Goal: Task Accomplishment & Management: Manage account settings

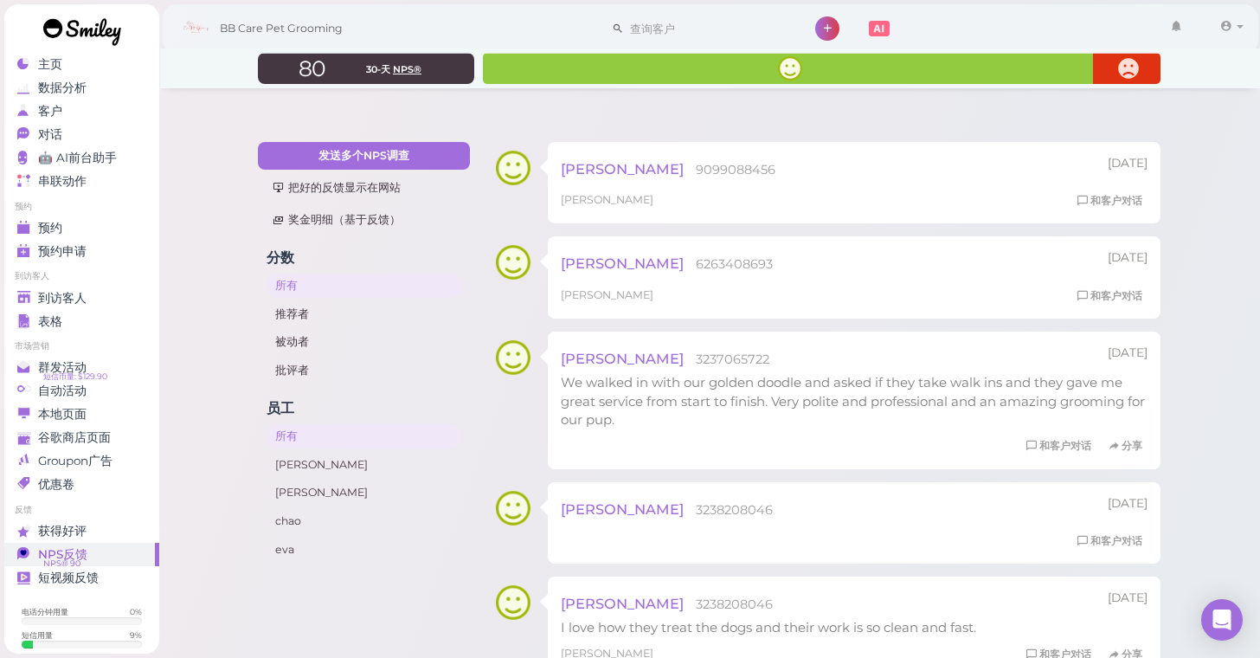
scroll to position [532, 0]
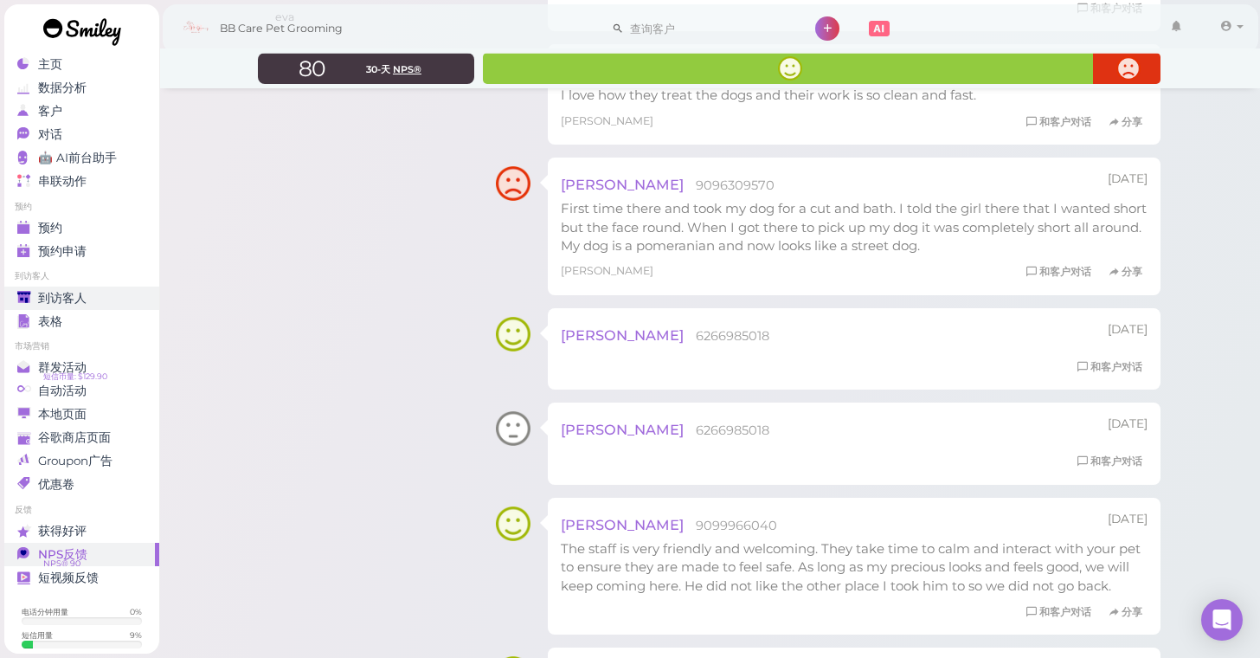
click at [55, 296] on span "到访客人" at bounding box center [62, 298] width 48 height 15
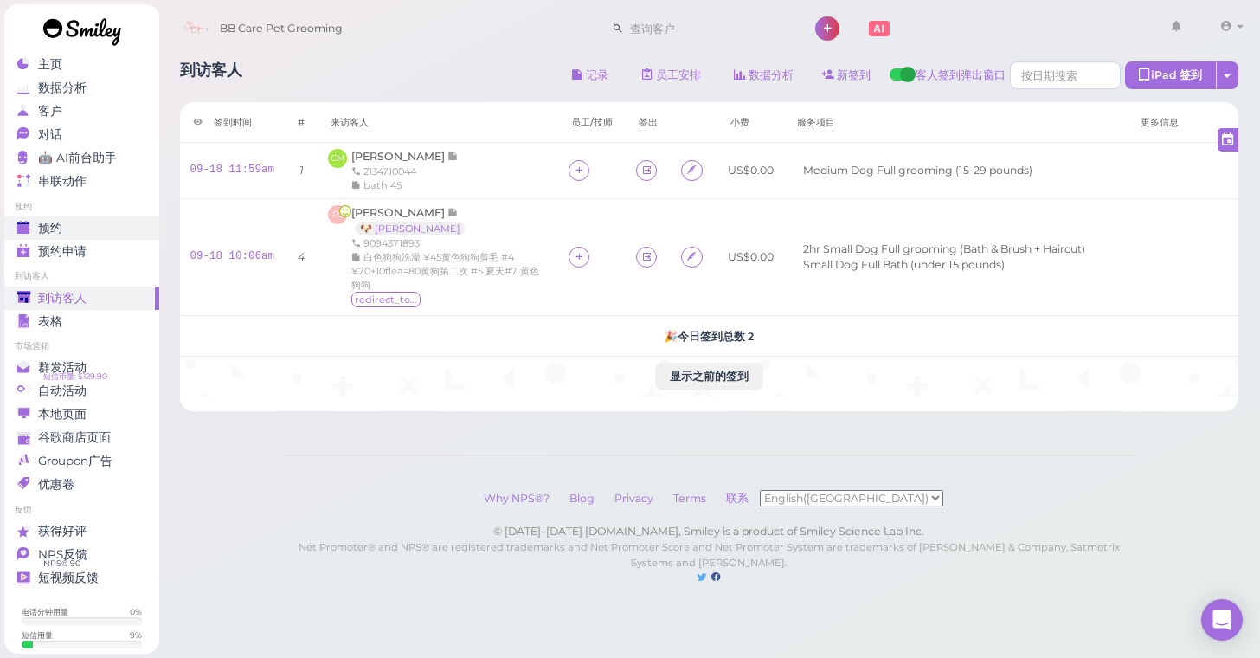
click at [48, 234] on span "预约" at bounding box center [50, 228] width 24 height 15
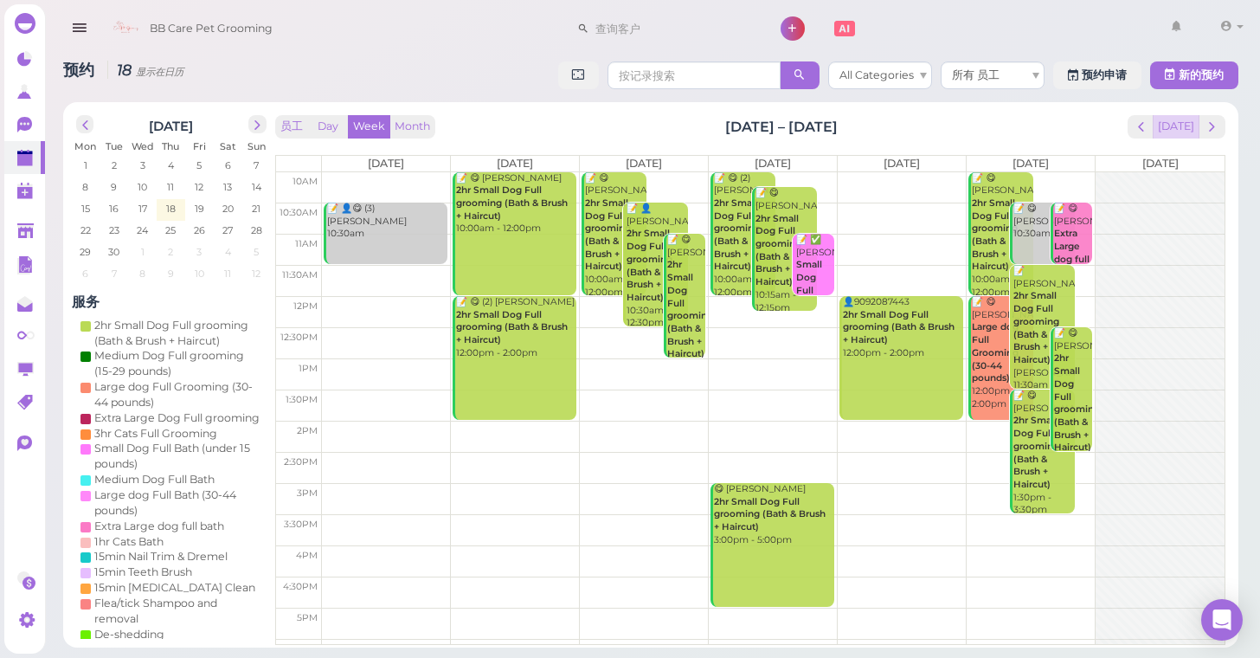
click at [1179, 125] on button "[DATE]" at bounding box center [1176, 126] width 47 height 23
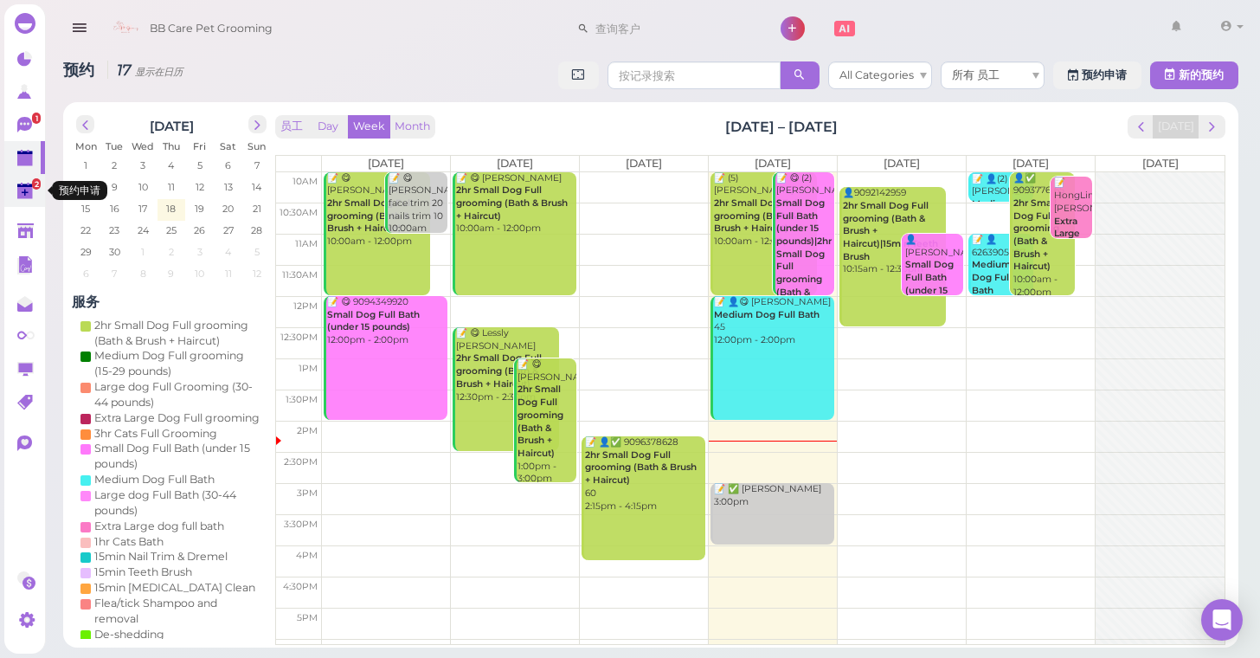
click at [28, 198] on polygon at bounding box center [25, 193] width 16 height 12
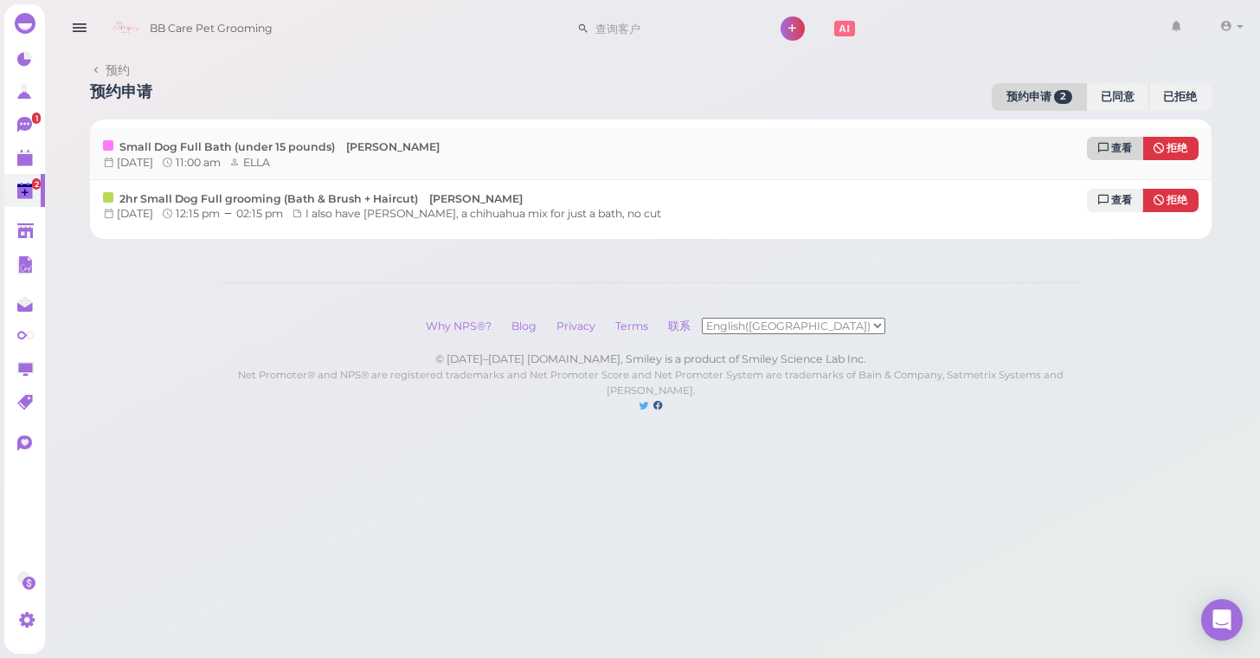
click at [1123, 138] on link "查看" at bounding box center [1115, 148] width 56 height 23
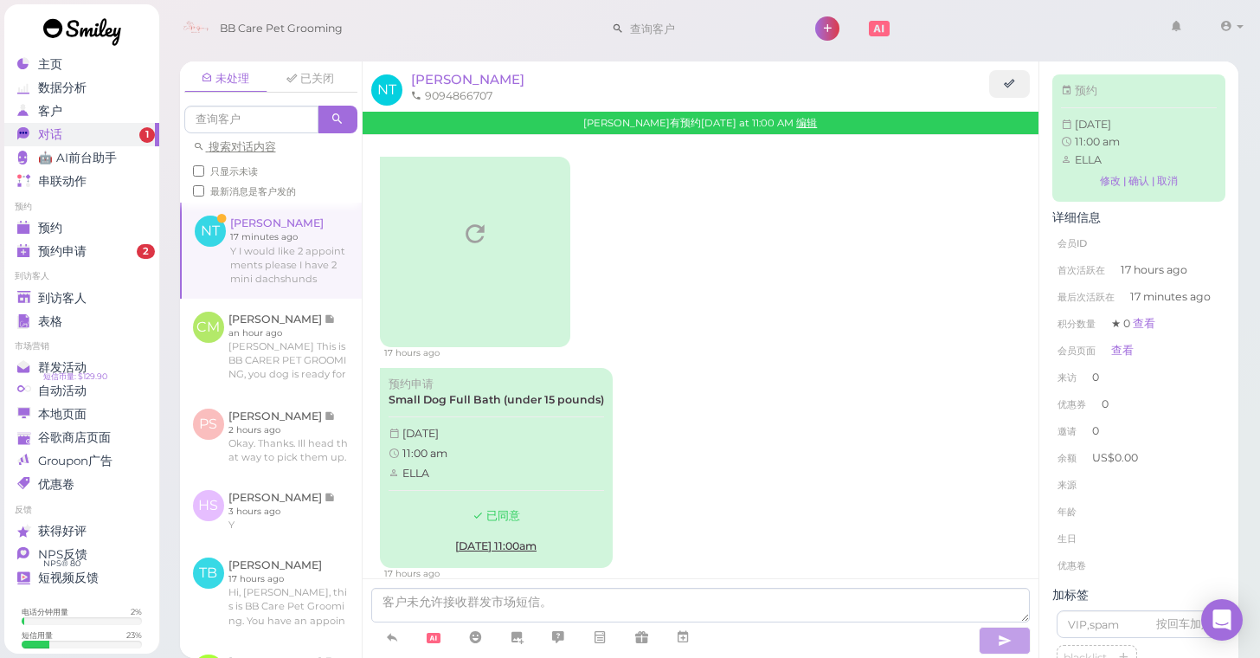
scroll to position [22, 0]
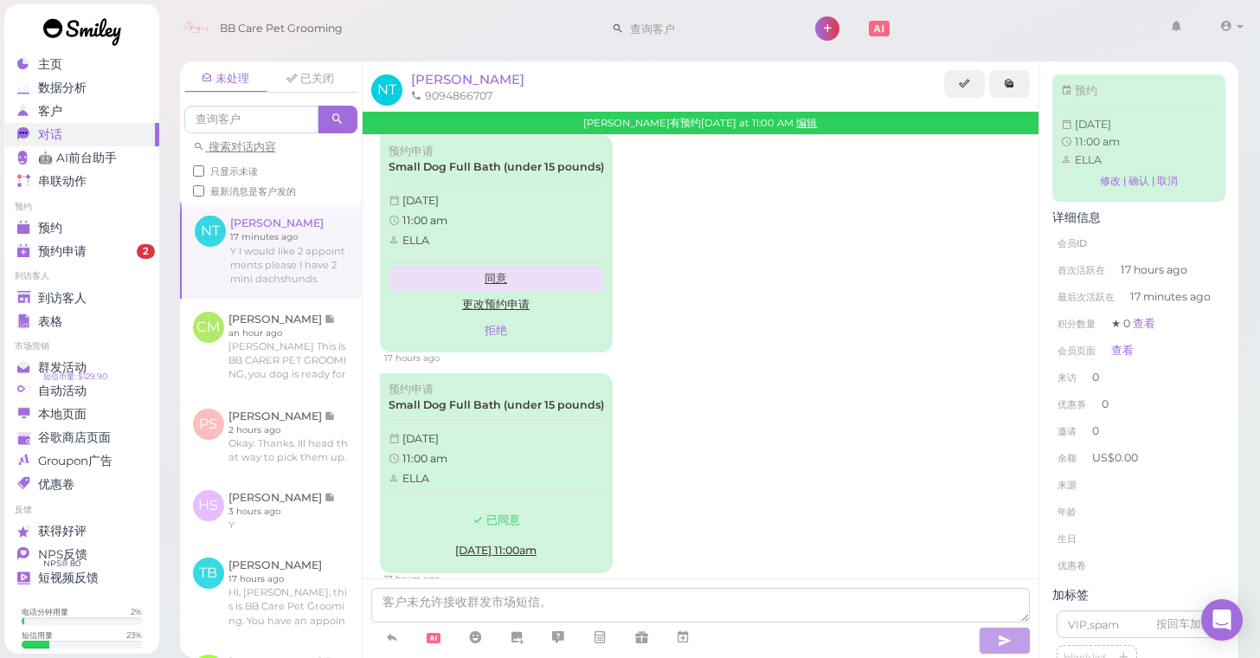
click at [489, 275] on link "同意" at bounding box center [496, 279] width 215 height 26
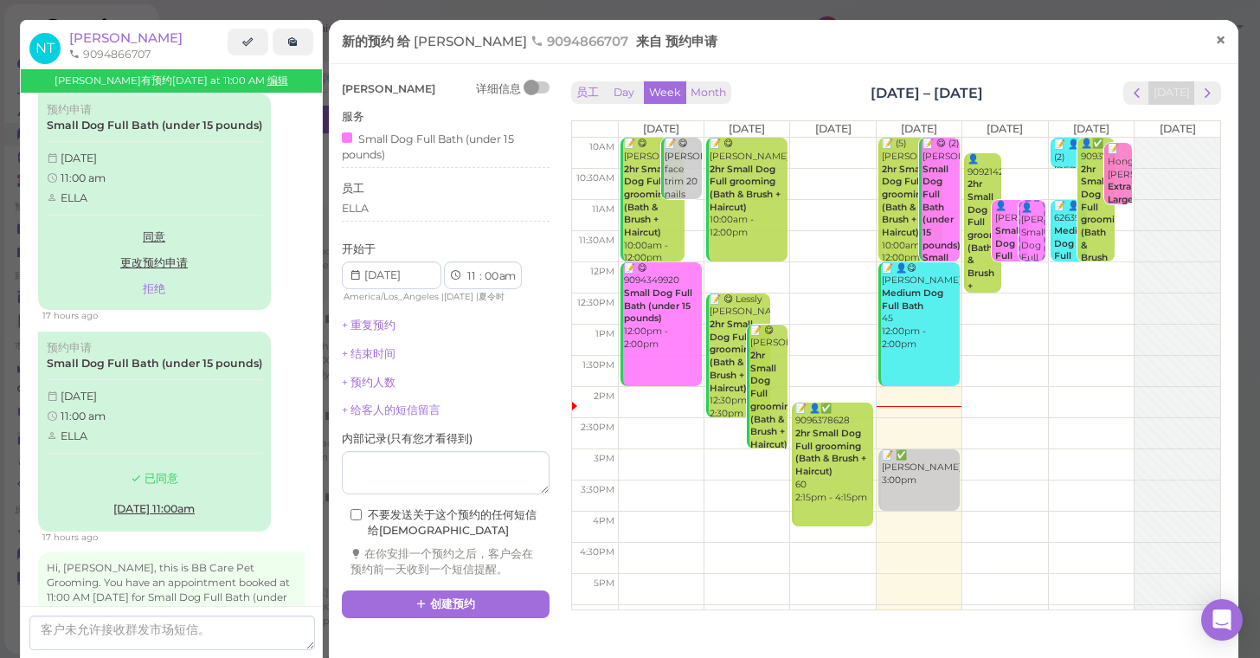
click at [1226, 38] on span "×" at bounding box center [1220, 40] width 11 height 24
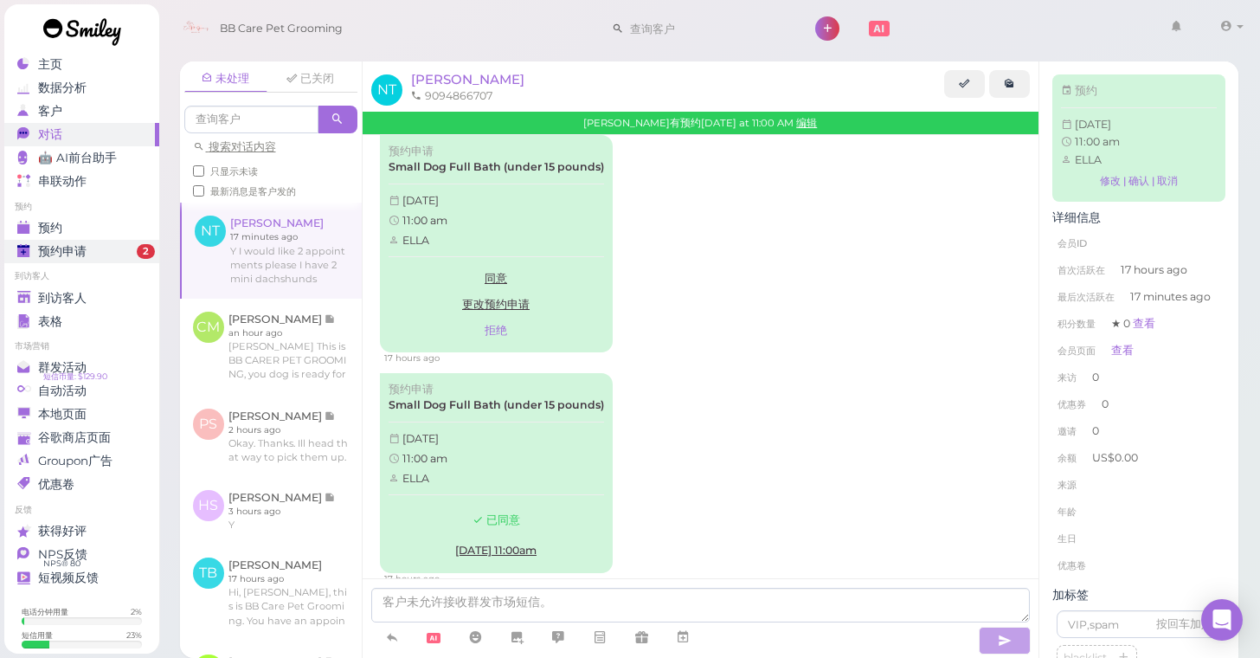
click at [77, 250] on span "预约申请" at bounding box center [62, 251] width 48 height 15
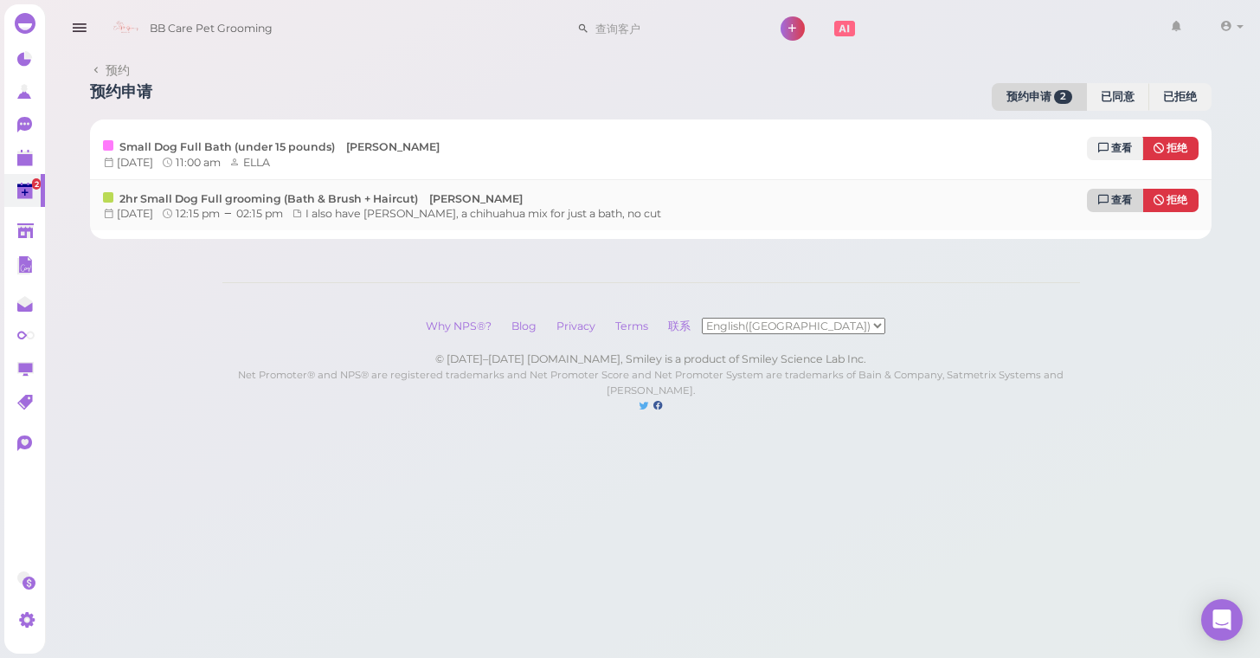
click at [1100, 189] on link "查看" at bounding box center [1115, 200] width 56 height 23
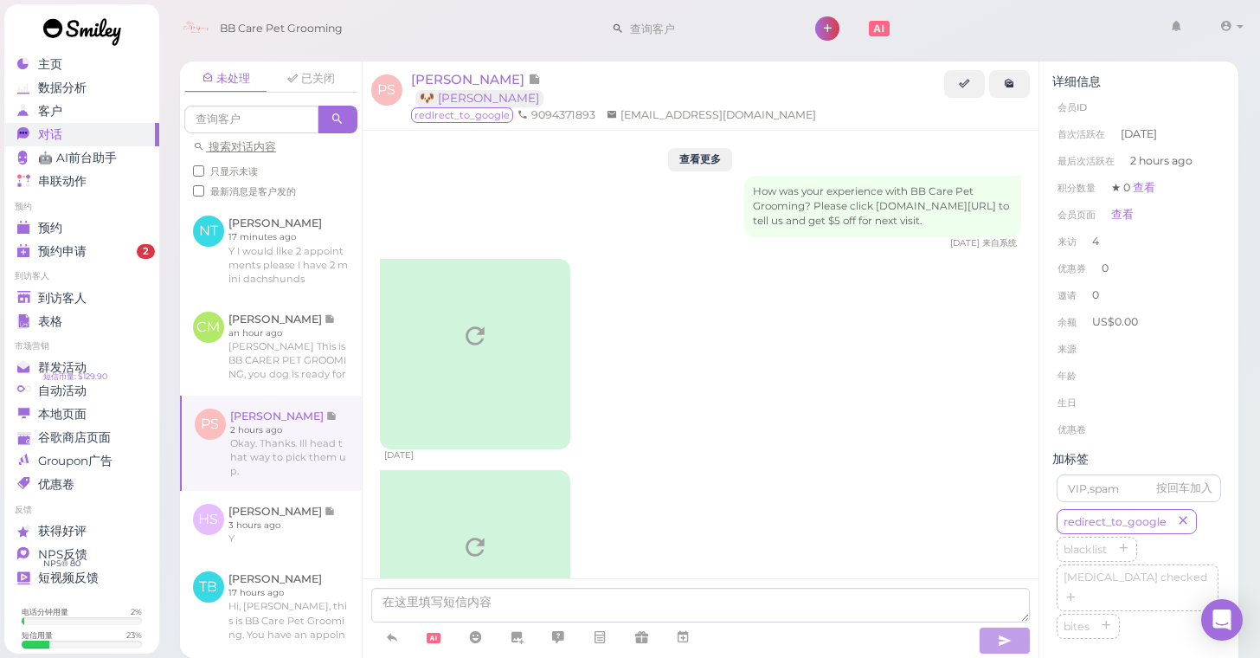
scroll to position [2849, 0]
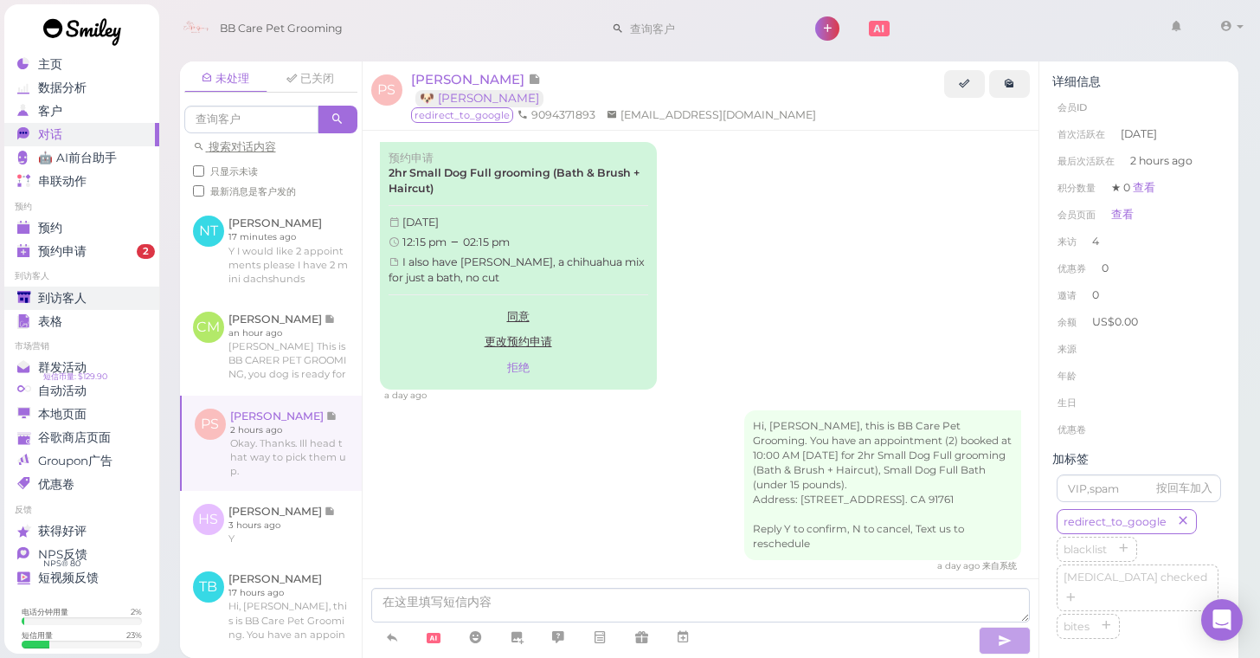
click at [68, 296] on span "到访客人" at bounding box center [62, 298] width 48 height 15
